Goal: Information Seeking & Learning: Understand process/instructions

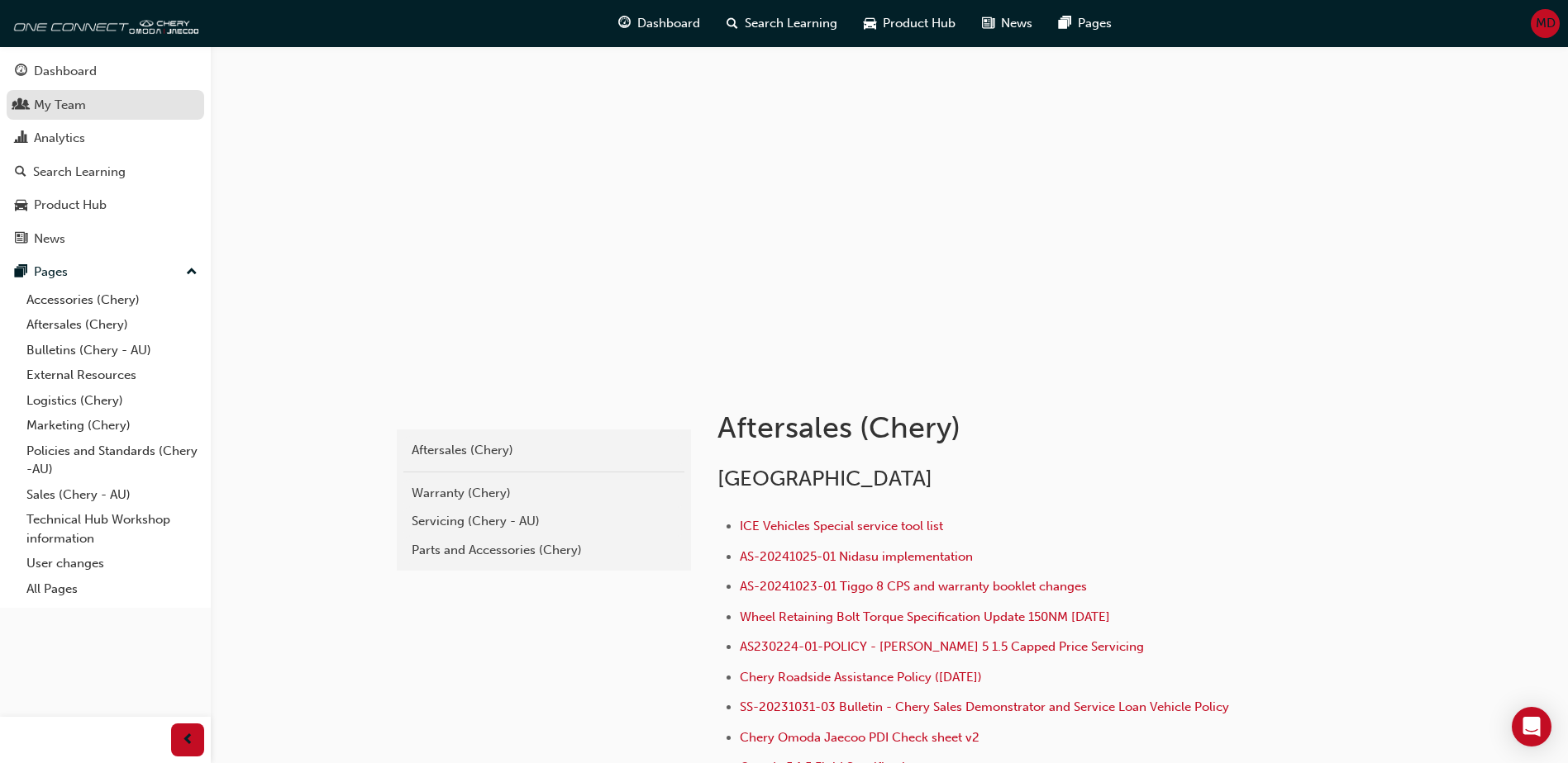
click at [75, 108] on div "My Team" at bounding box center [59, 106] width 52 height 19
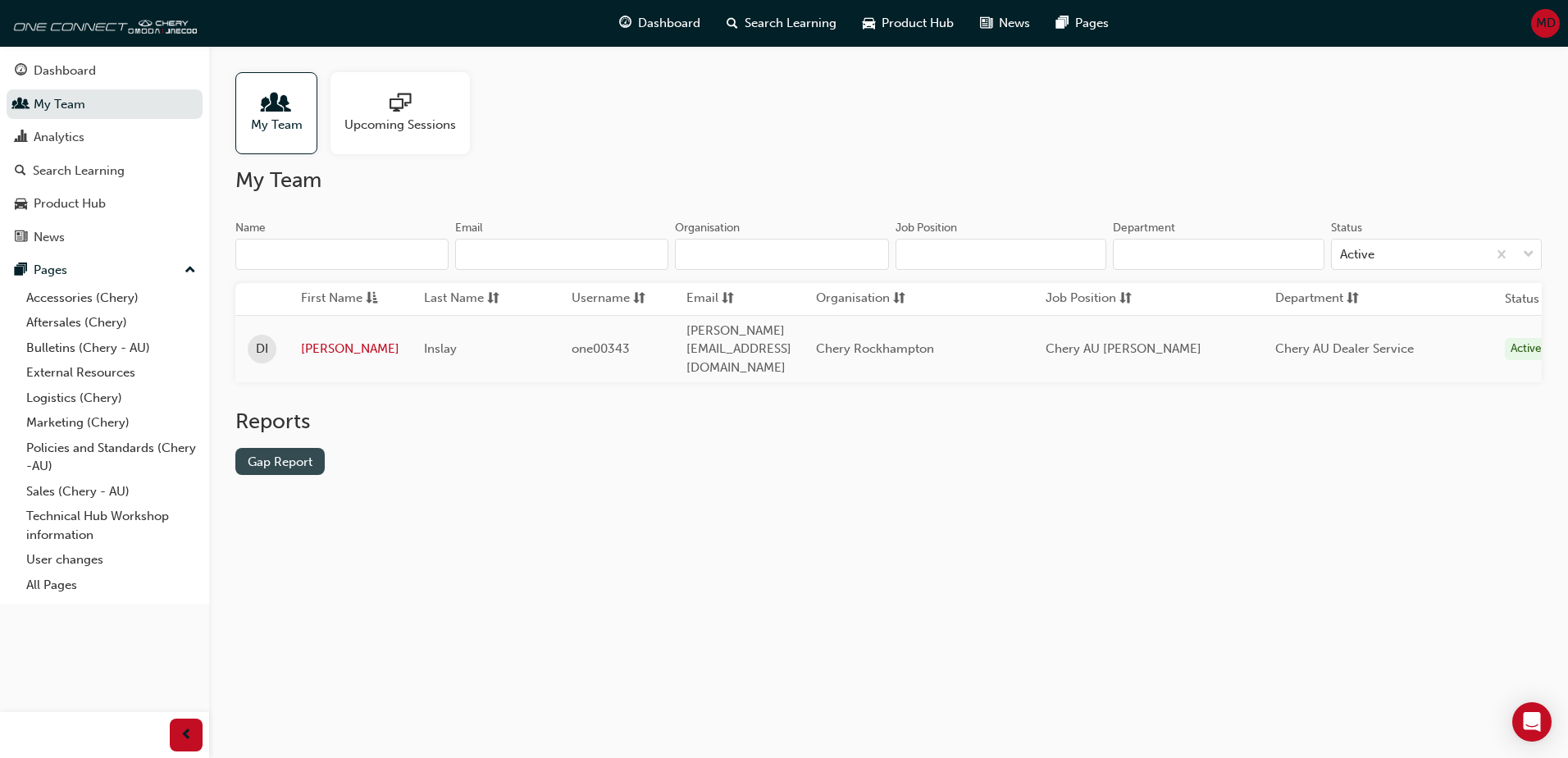
click at [284, 448] on link "Gap Report" at bounding box center [280, 462] width 90 height 27
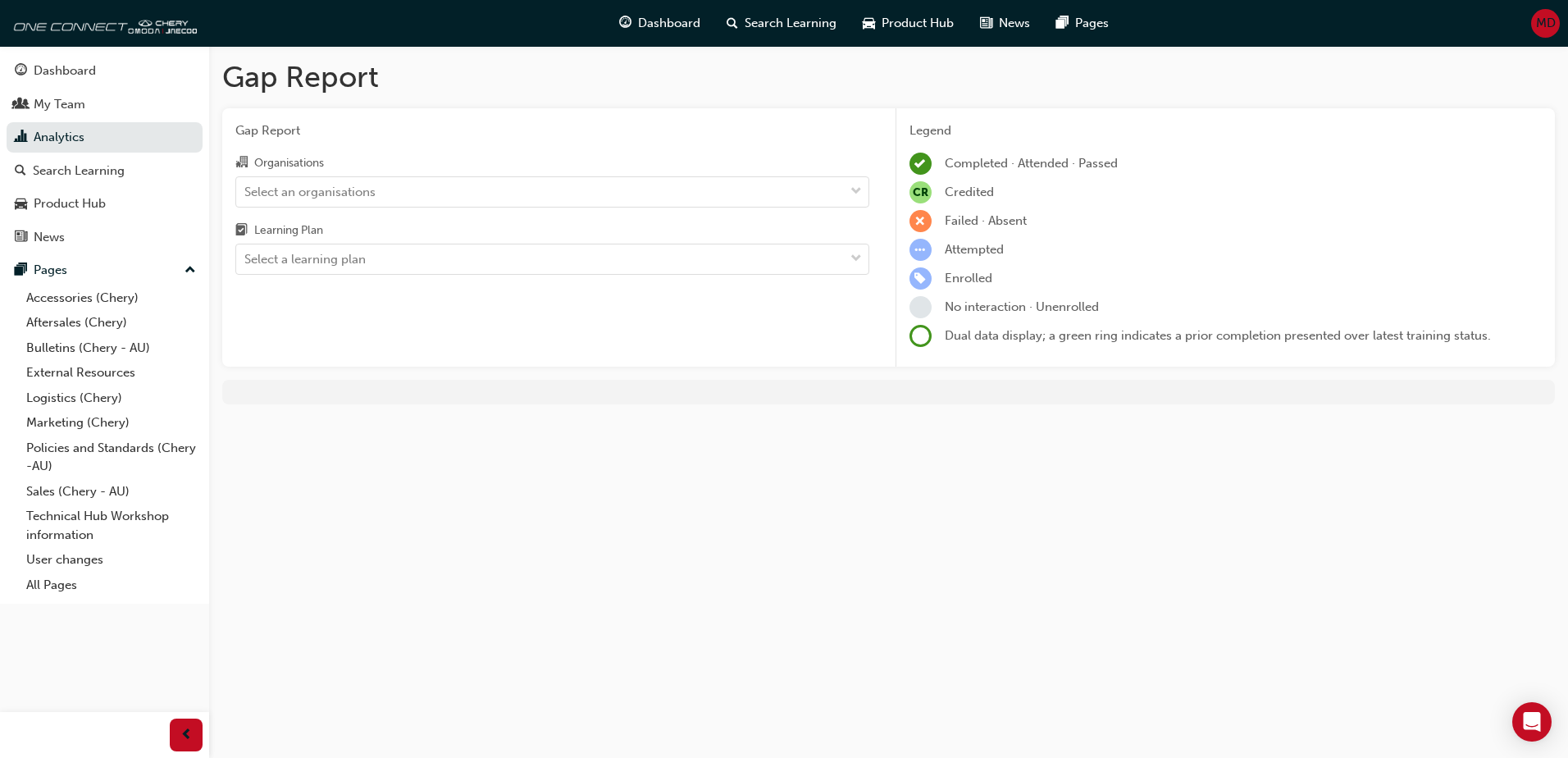
click at [450, 393] on div at bounding box center [889, 392] width 1333 height 25
click at [79, 144] on link "Analytics" at bounding box center [105, 137] width 196 height 31
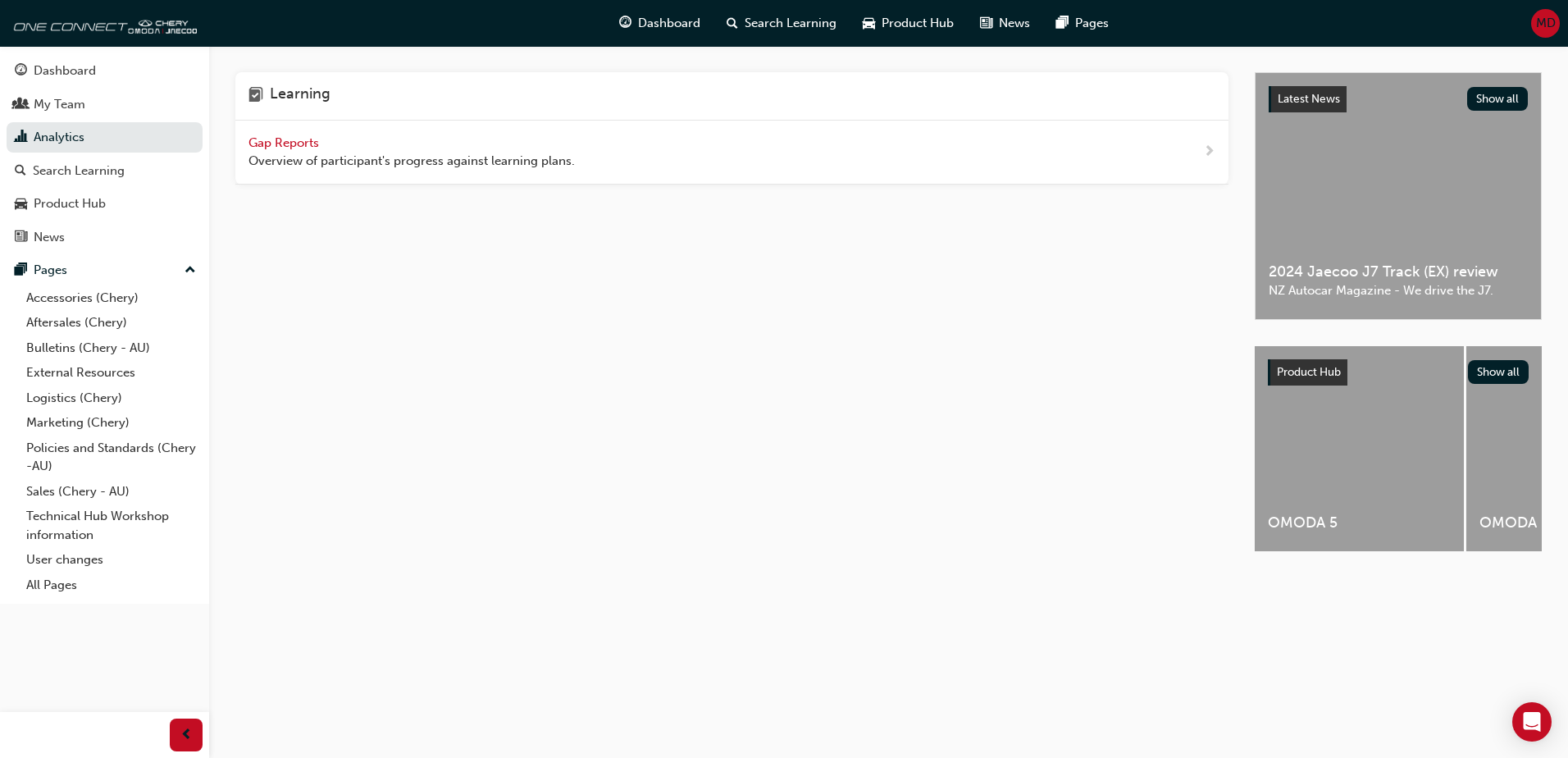
click at [288, 137] on span "Gap Reports" at bounding box center [285, 143] width 74 height 15
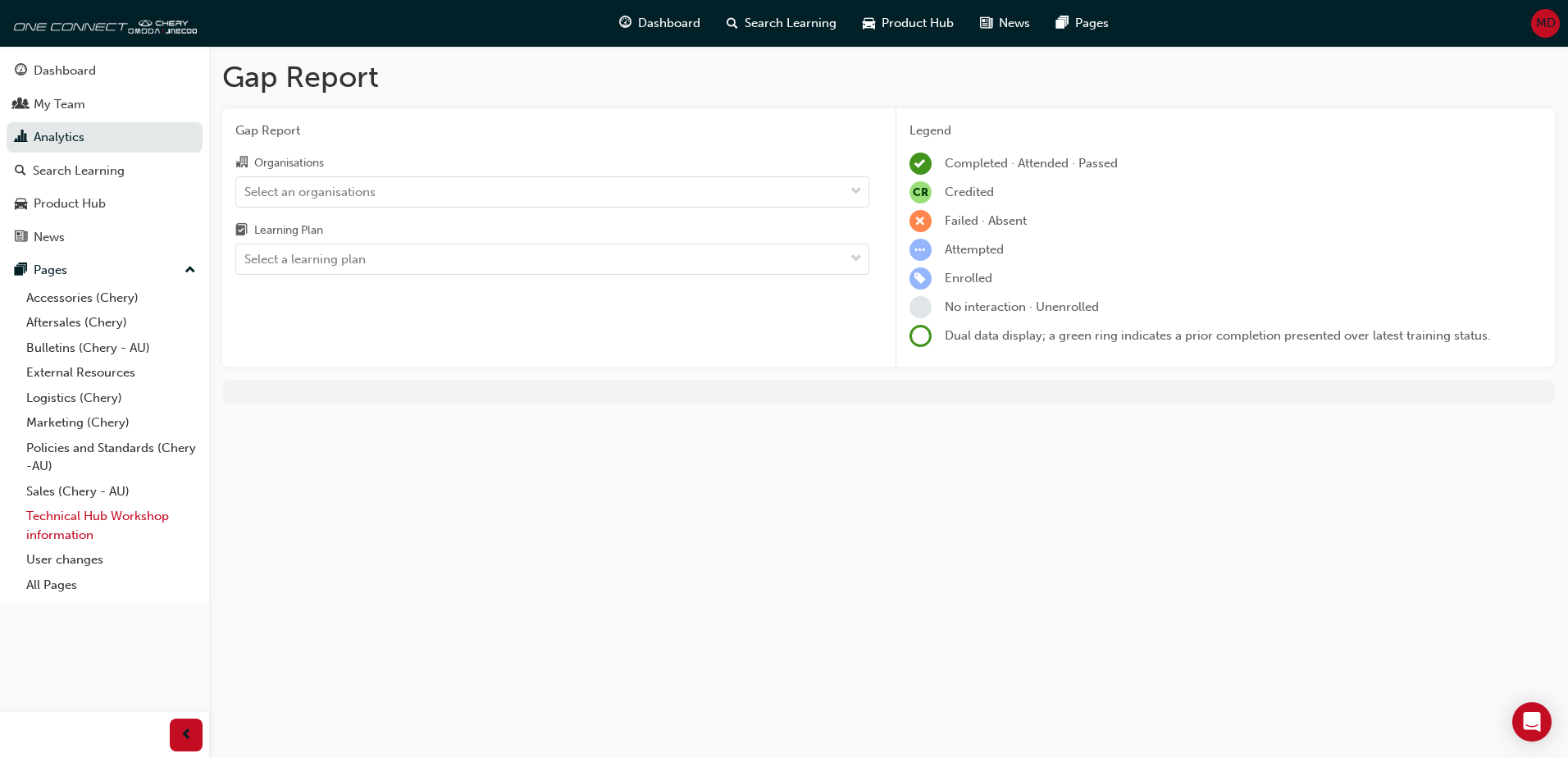
click at [92, 519] on link "Technical Hub Workshop information" at bounding box center [111, 525] width 183 height 44
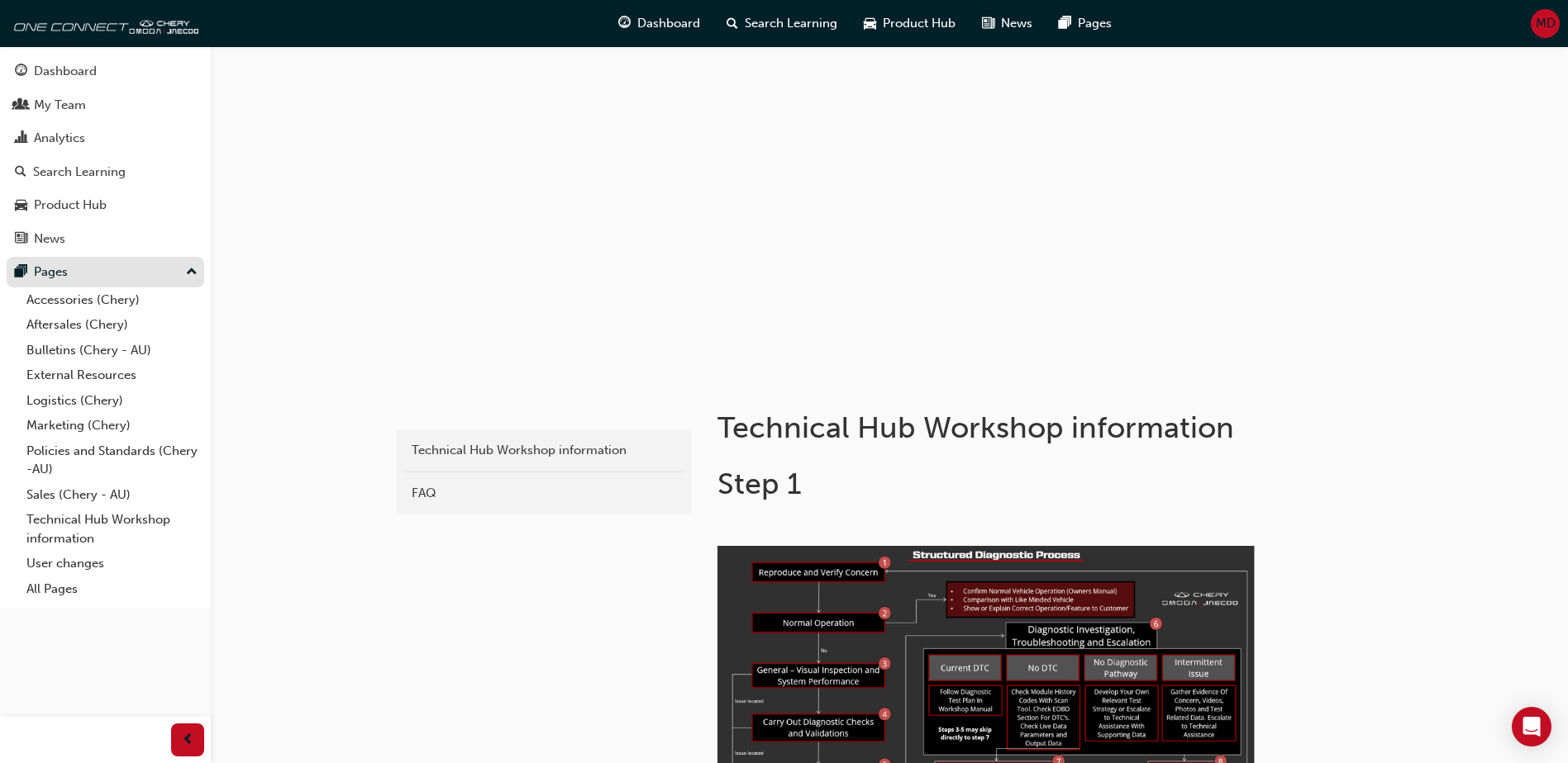
click at [39, 268] on div "Pages" at bounding box center [50, 272] width 34 height 19
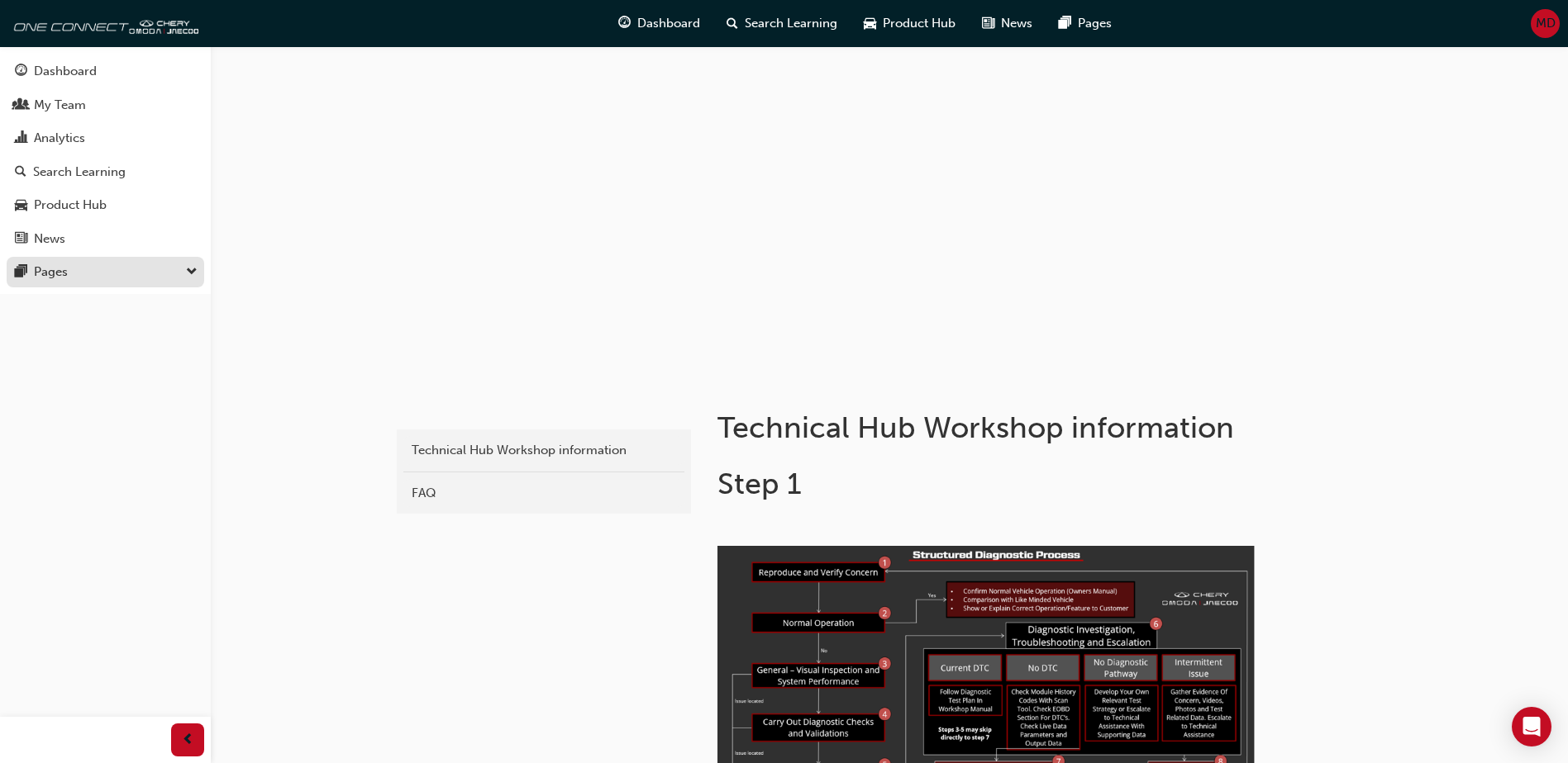
click at [39, 268] on div "Pages" at bounding box center [50, 272] width 34 height 19
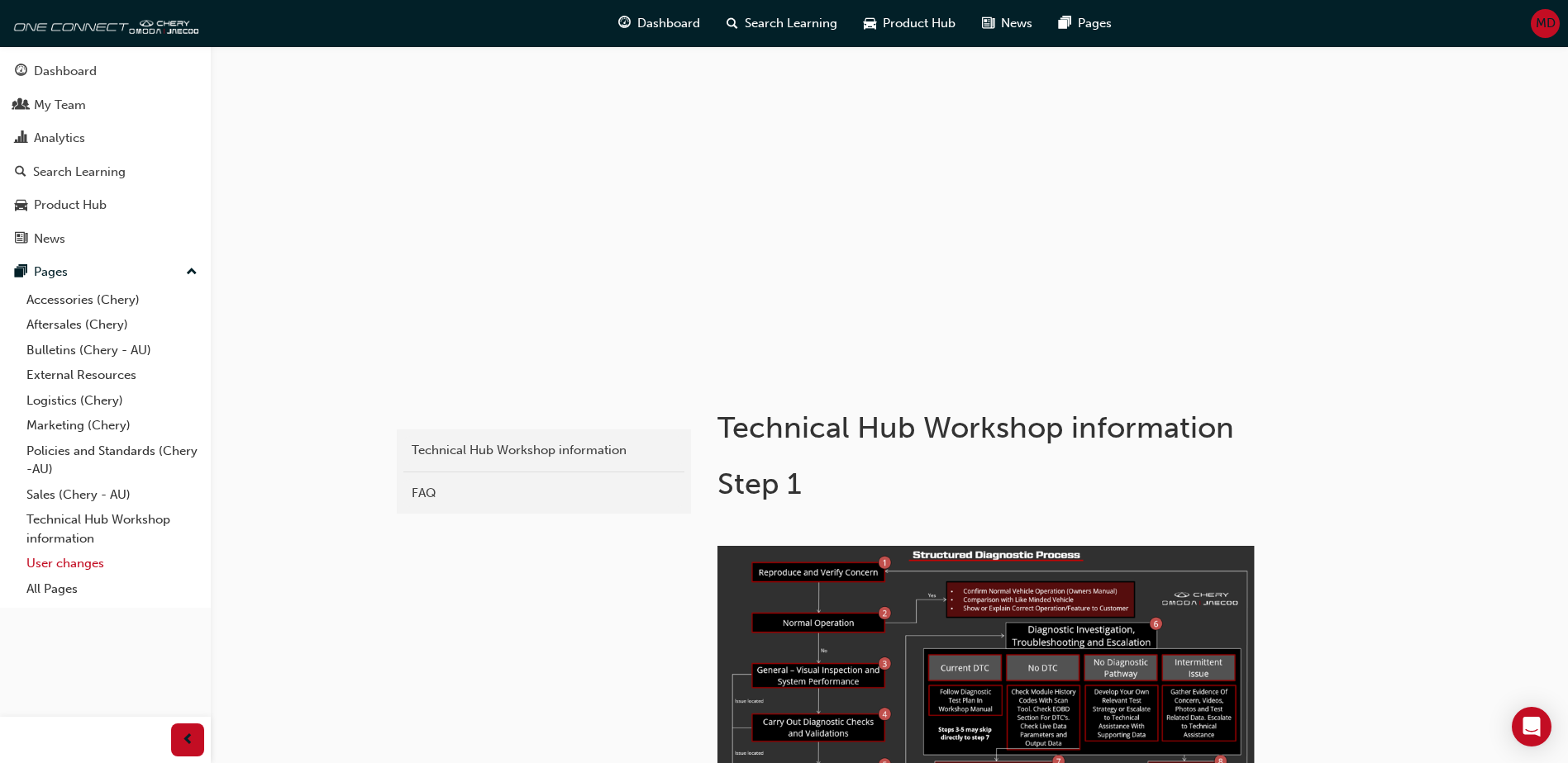
click at [70, 565] on link "User changes" at bounding box center [112, 564] width 184 height 26
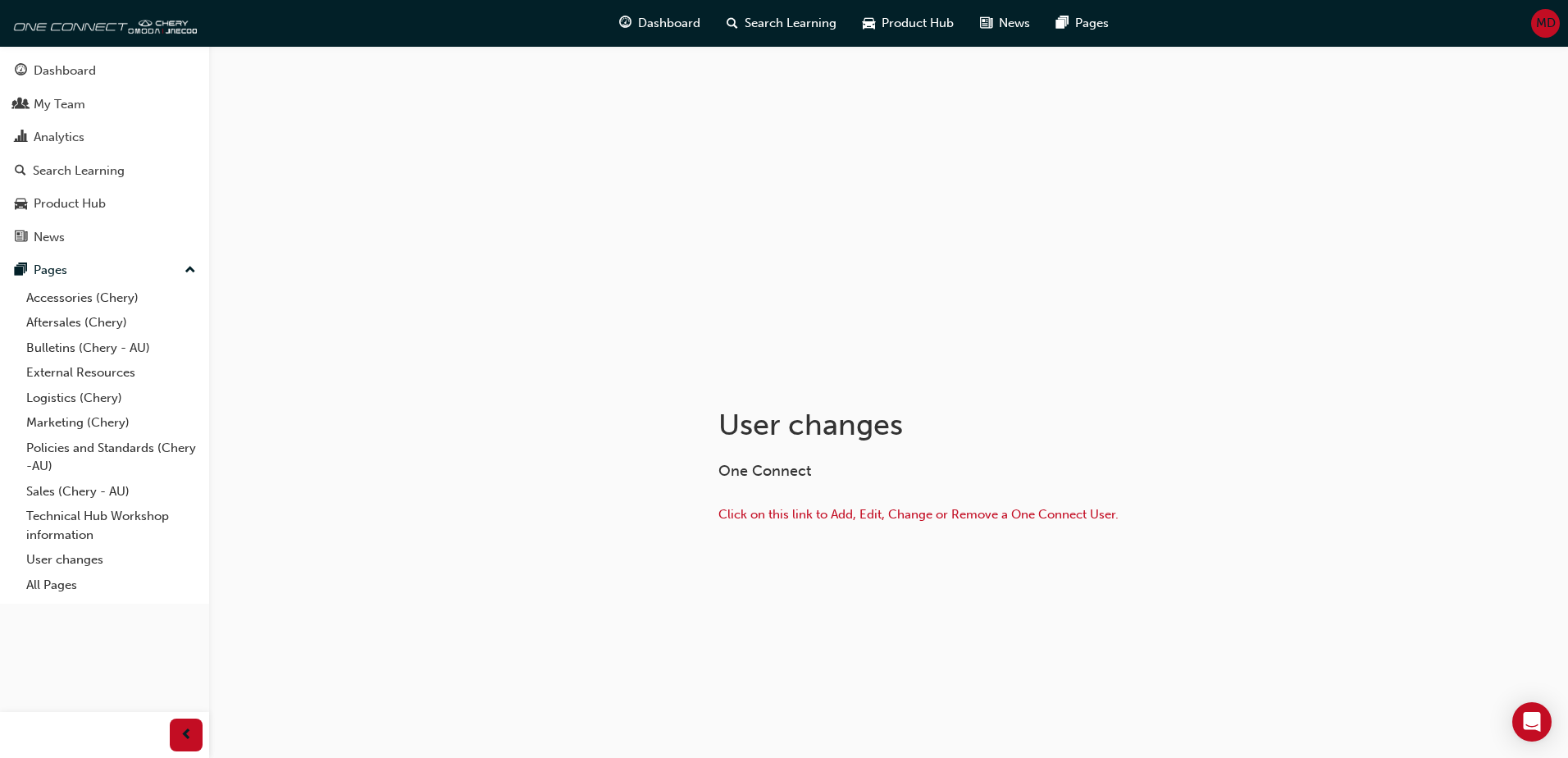
click at [787, 506] on p "Click on this link to Add, Edit, Change or Remove a One Connect User." at bounding box center [984, 516] width 533 height 24
click at [788, 513] on span "Click on this link to Add, Edit, Change or Remove a One Connect User." at bounding box center [918, 514] width 400 height 15
